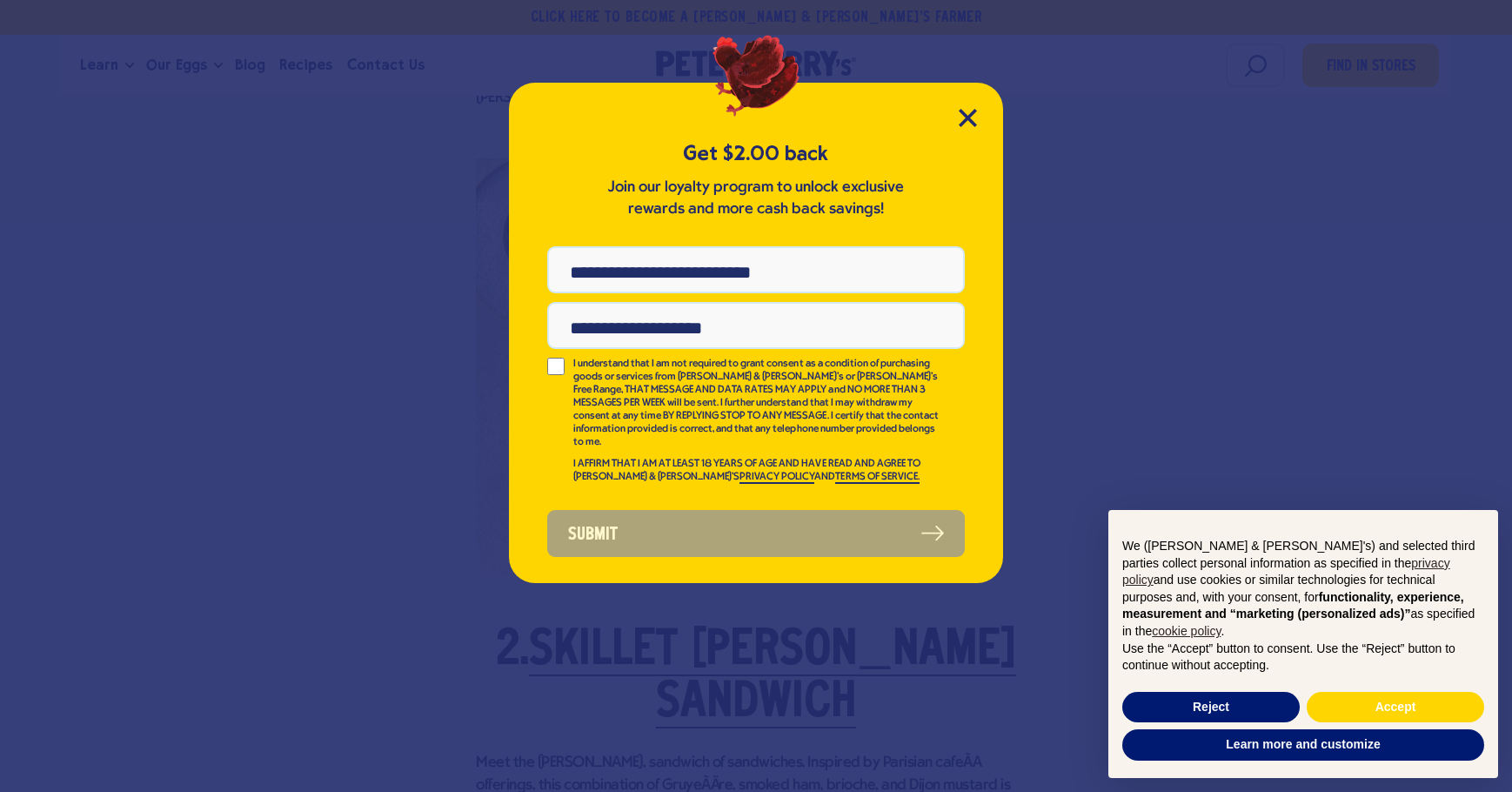
click at [955, 121] on div "Get $2.00 back Join our loyalty program to unlock exclusive rewards and more ca…" at bounding box center [756, 333] width 494 height 501
click at [955, 115] on div "Get $2.00 back Join our loyalty program to unlock exclusive rewards and more ca…" at bounding box center [756, 333] width 494 height 501
click at [965, 113] on icon "Close Modal" at bounding box center [968, 118] width 18 height 18
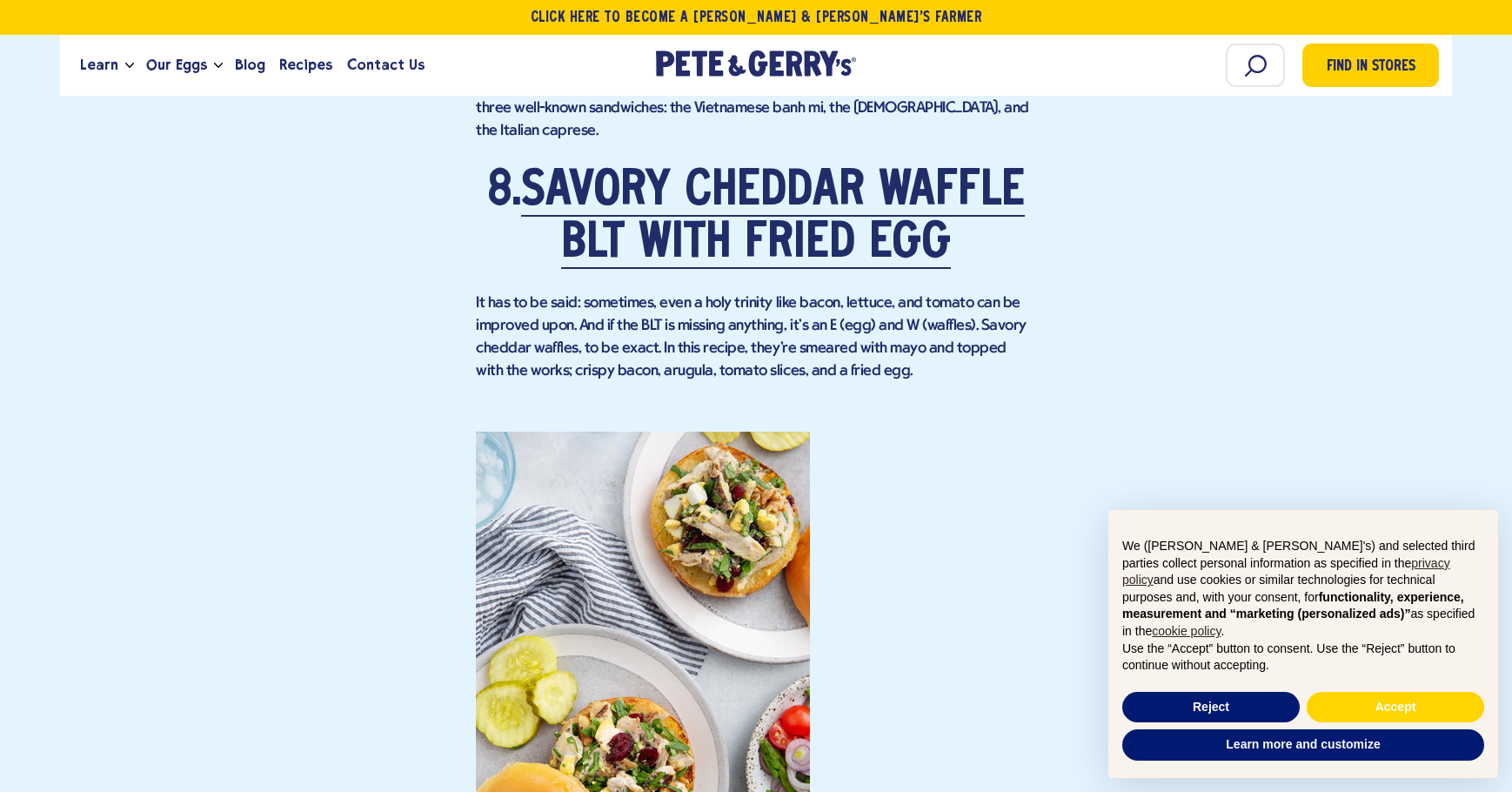
scroll to position [6892, 0]
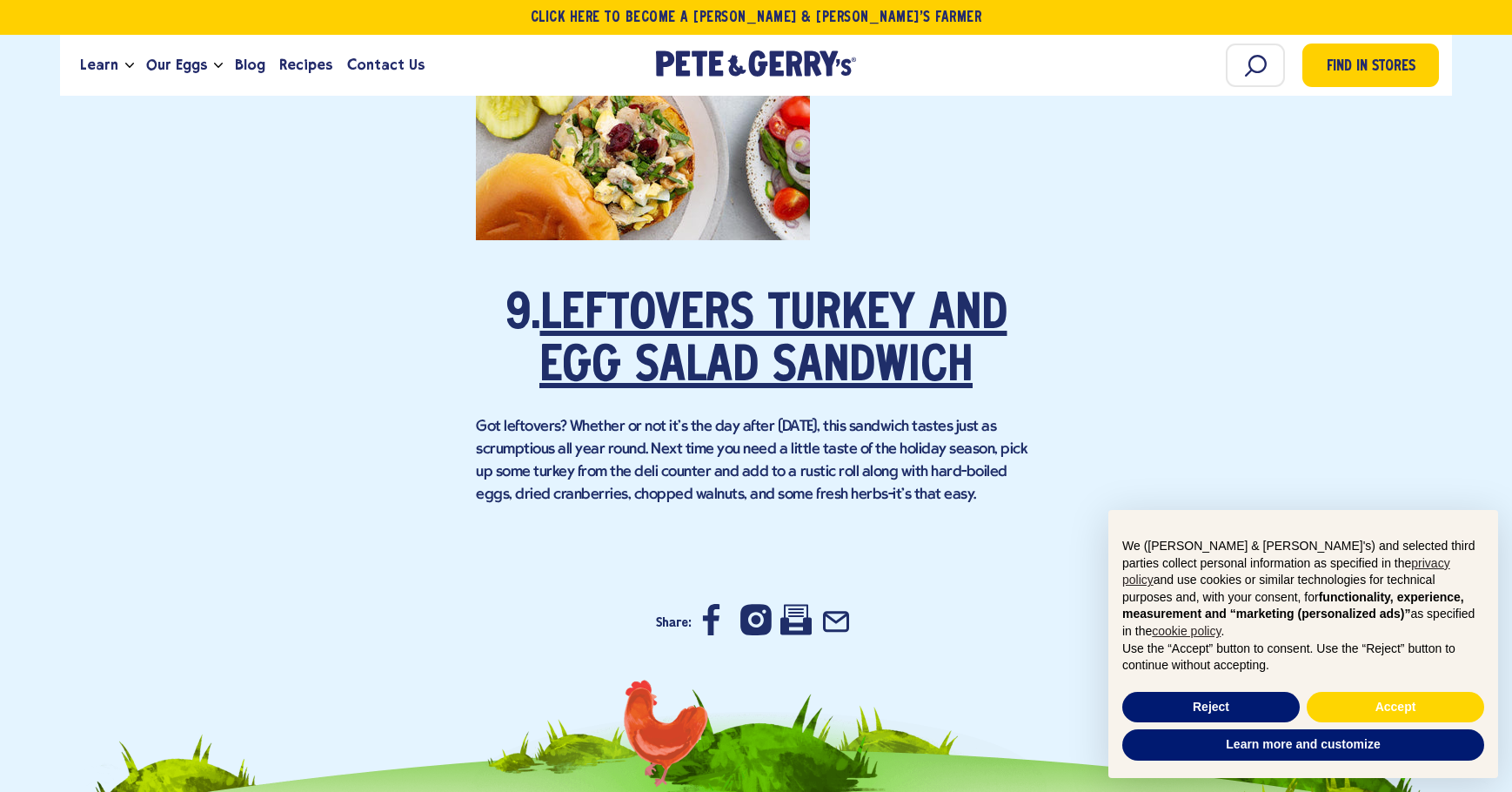
click at [719, 291] on link "Leftovers Turkey and Egg Salad Sandwich" at bounding box center [773, 341] width 468 height 101
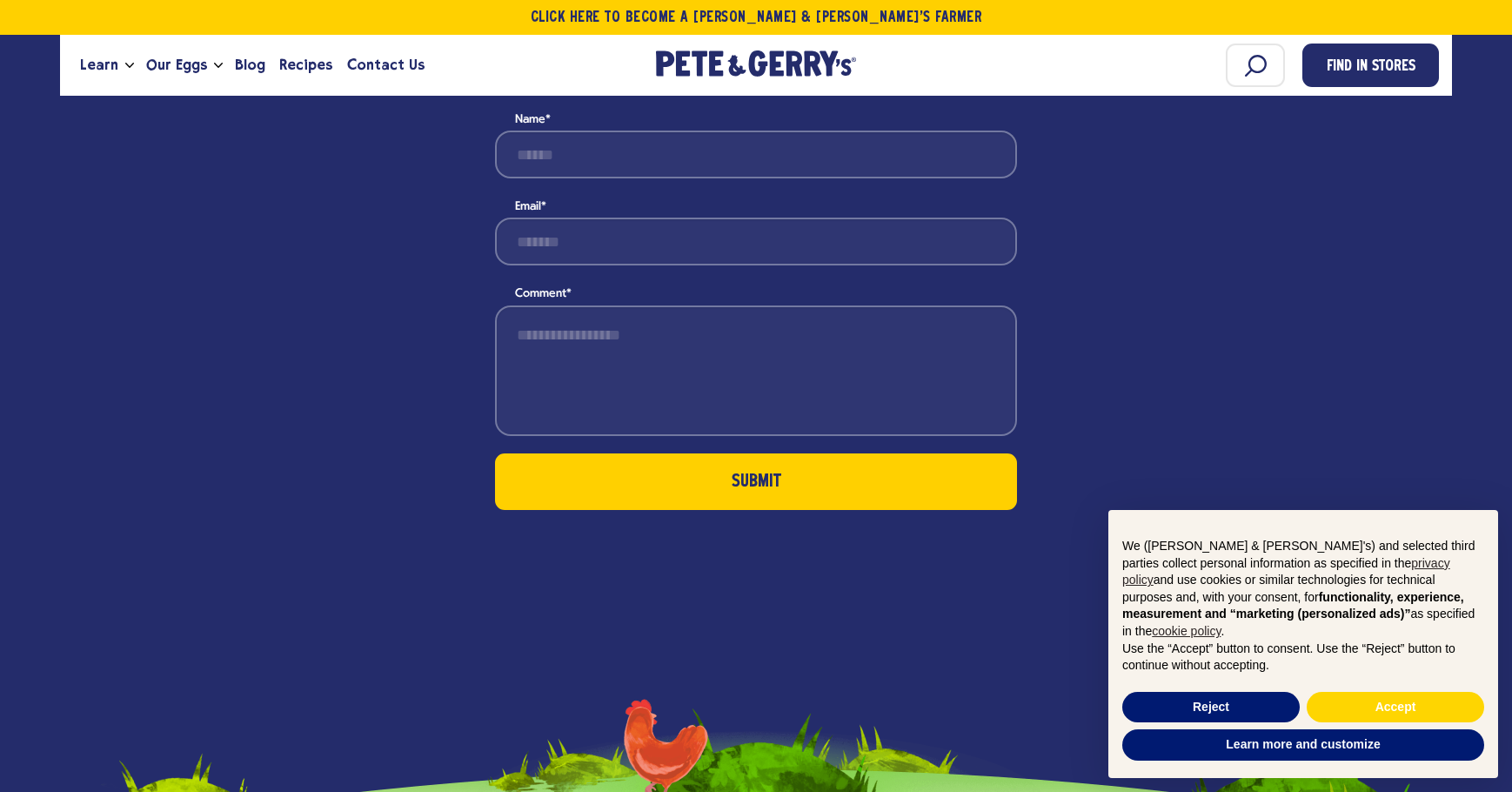
scroll to position [2592, 0]
